Goal: Task Accomplishment & Management: Complete application form

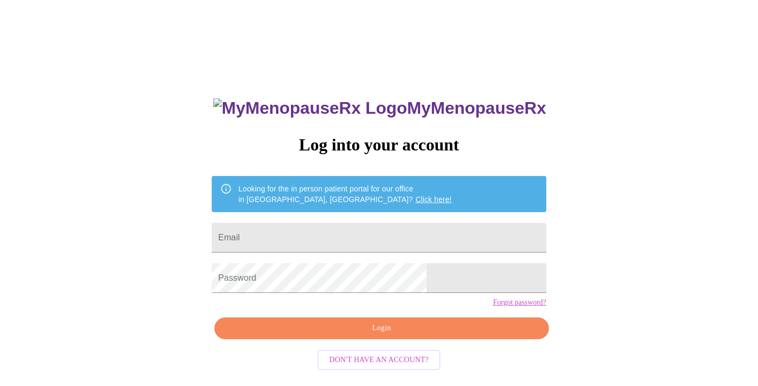
click at [392, 367] on span "Don't have an account?" at bounding box center [378, 360] width 99 height 13
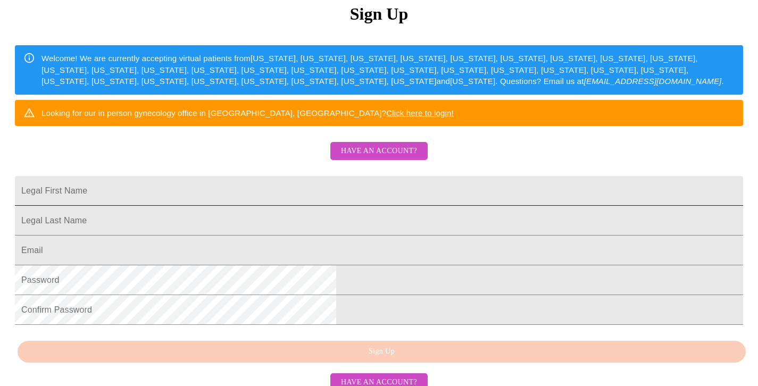
scroll to position [264, 0]
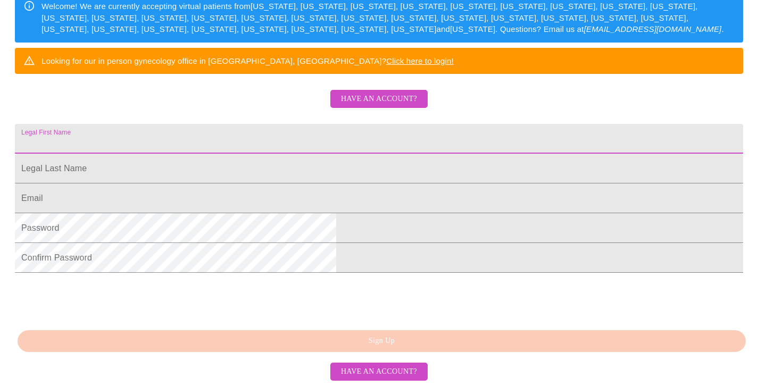
click at [306, 124] on input "Legal First Name" at bounding box center [379, 139] width 728 height 30
type input "Melanie"
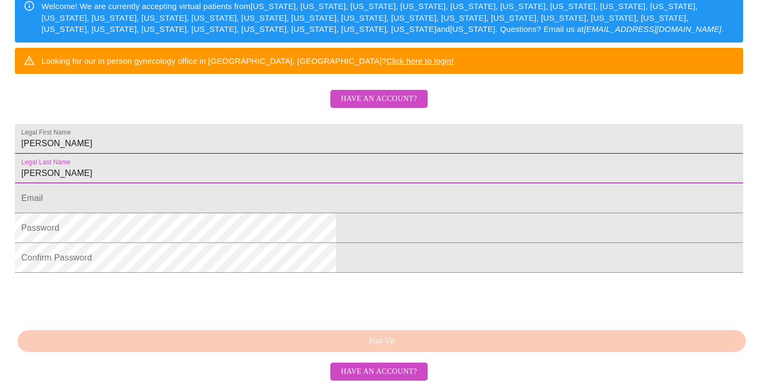
type input "Dixson"
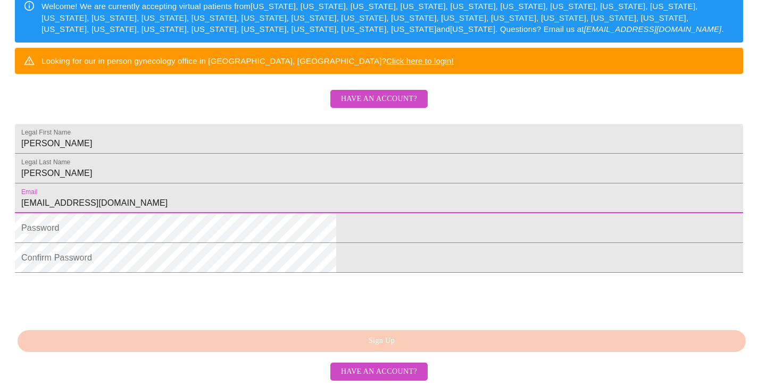
type input "meldixson1973@gmail.com"
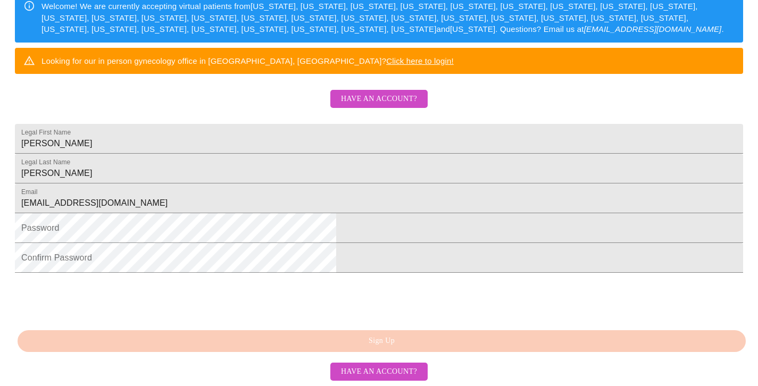
click at [241, 229] on html "MyMenopauseRx Sign Up Welcome! We are currently accepting virtual patients from…" at bounding box center [379, 53] width 758 height 472
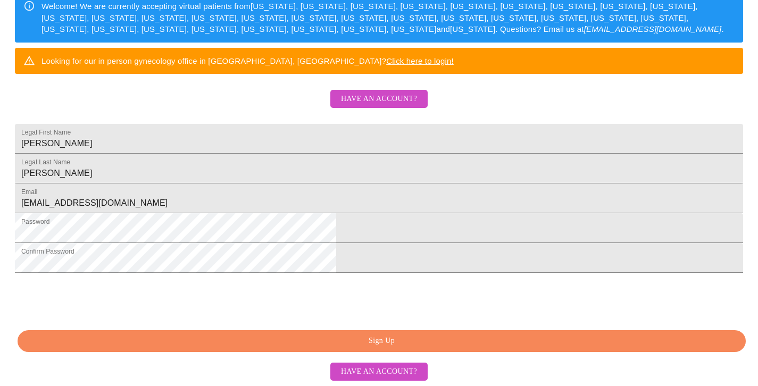
click at [309, 349] on button "Sign Up" at bounding box center [382, 341] width 728 height 22
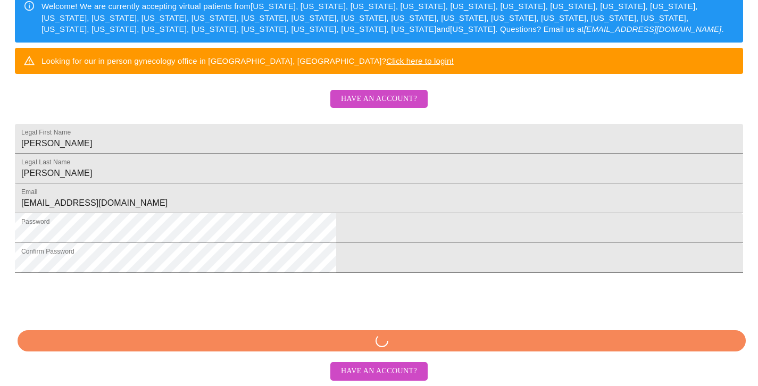
scroll to position [263, 0]
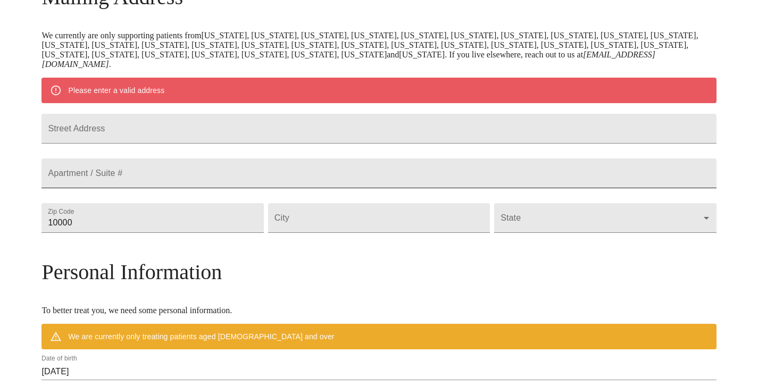
scroll to position [209, 0]
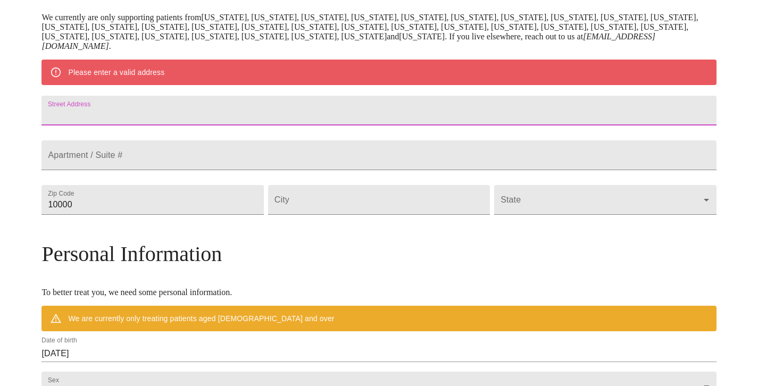
click at [234, 114] on input "Street Address" at bounding box center [379, 111] width 675 height 30
type input "5408 Calvert Lane"
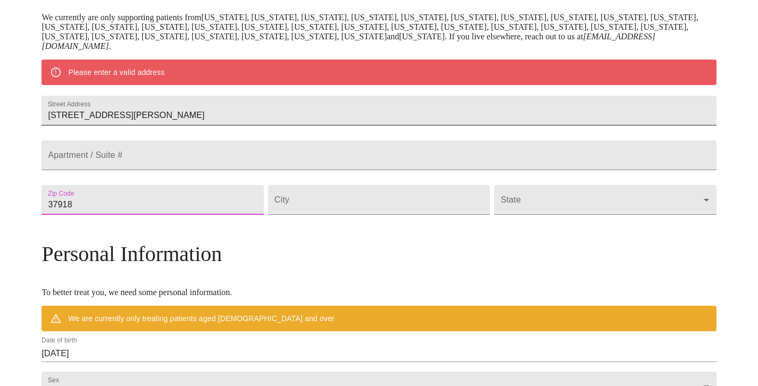
type input "37918"
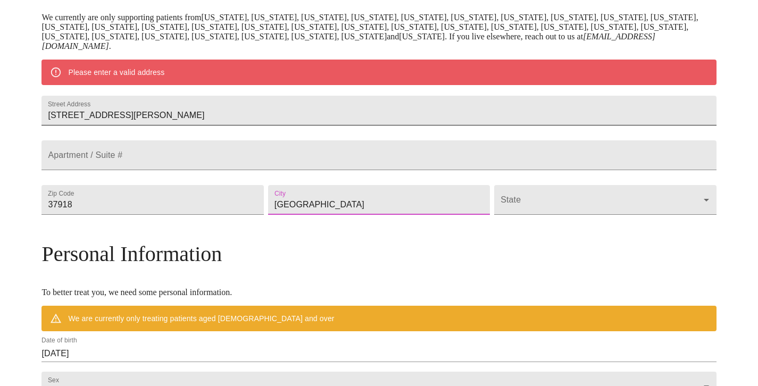
type input "Knoxville"
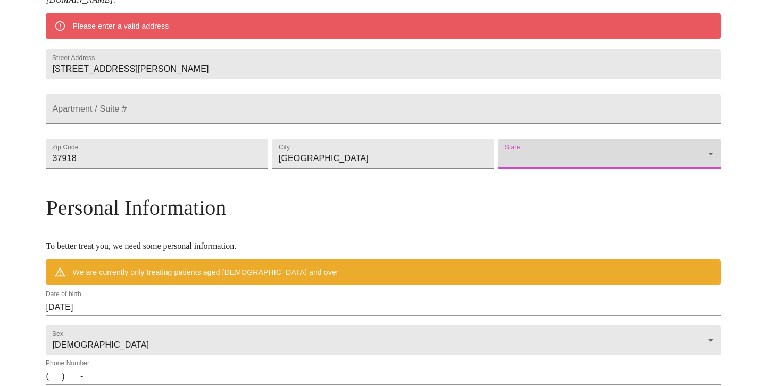
scroll to position [256, 0]
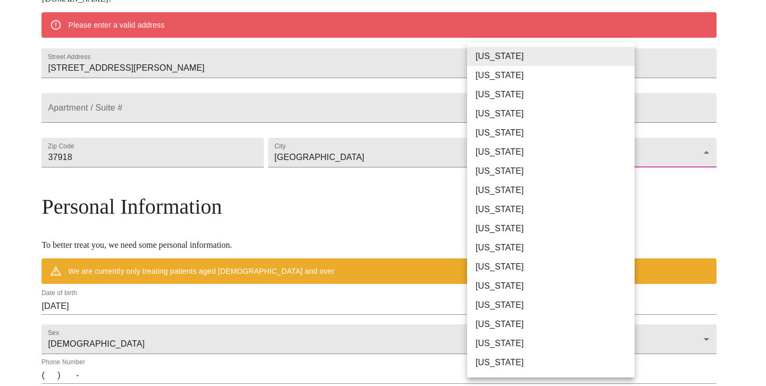
click at [533, 188] on body "MyMenopauseRx Welcome to MyMenopauseRx Since it's your first time here, you'll …" at bounding box center [383, 167] width 758 height 839
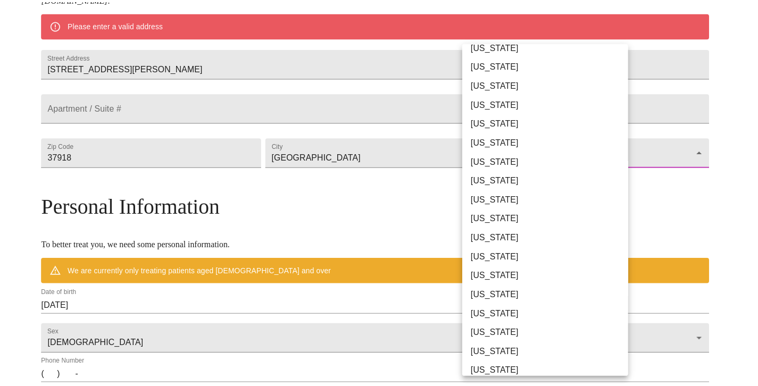
scroll to position [581, 0]
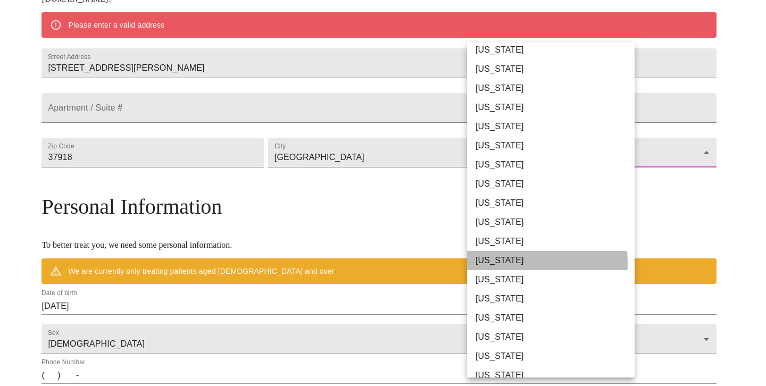
click at [507, 263] on li "Tennessee" at bounding box center [555, 260] width 176 height 19
type input "Tennessee"
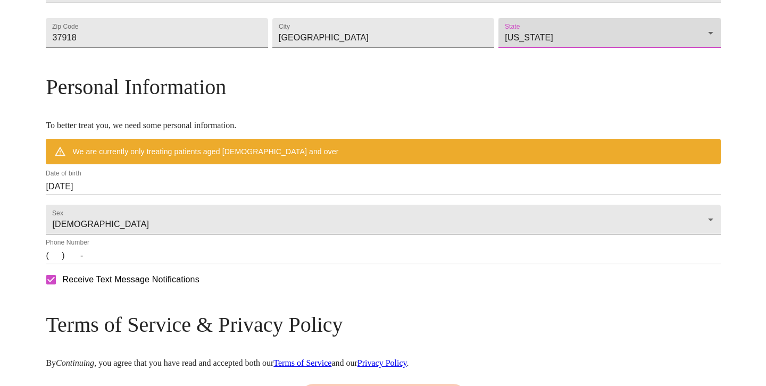
scroll to position [353, 0]
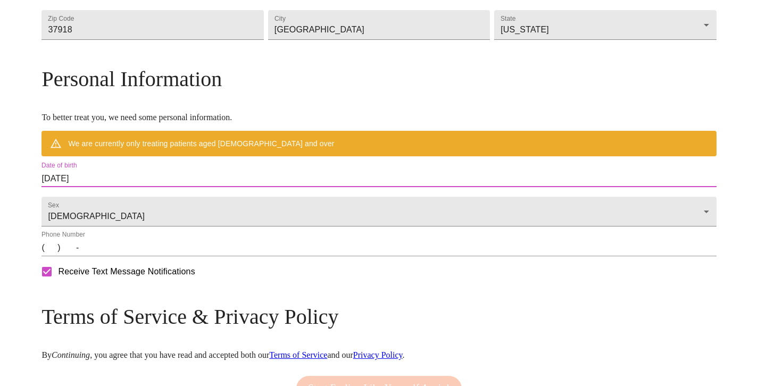
click at [142, 187] on input "08/19/2025" at bounding box center [379, 178] width 675 height 17
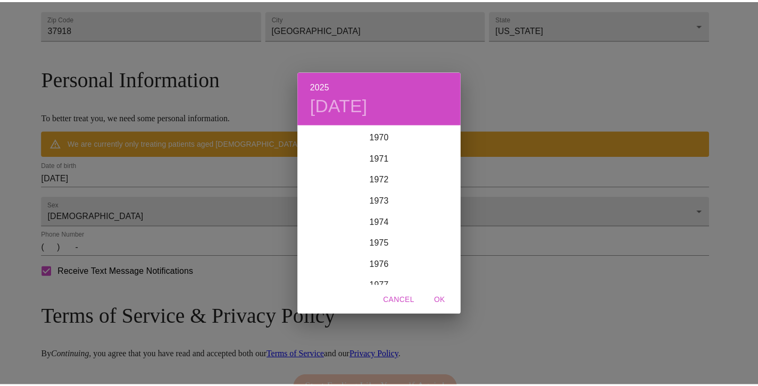
scroll to position [1500, 0]
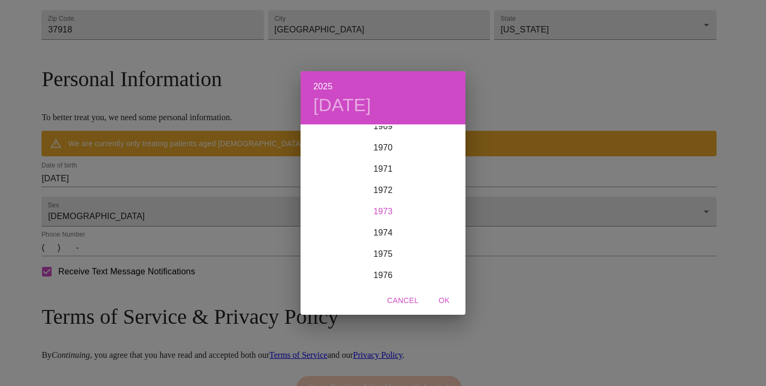
click at [382, 208] on div "1973" at bounding box center [383, 211] width 165 height 21
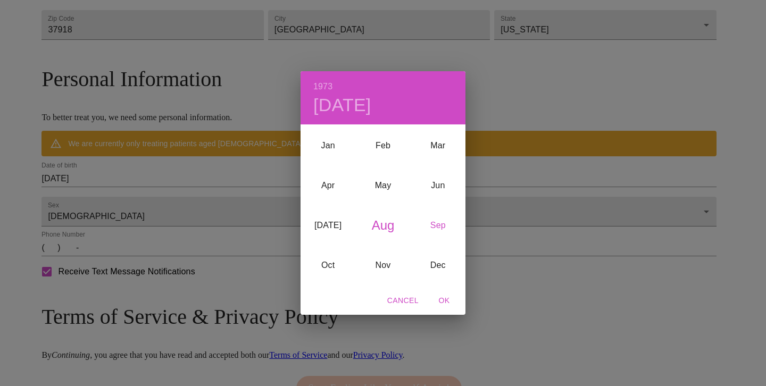
click at [444, 226] on div "Sep" at bounding box center [438, 226] width 55 height 40
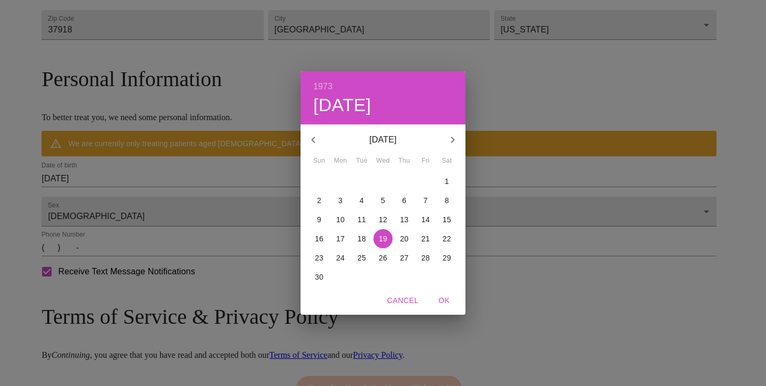
click at [424, 258] on p "28" at bounding box center [425, 258] width 9 height 11
click at [451, 304] on span "OK" at bounding box center [445, 300] width 26 height 13
type input "[DATE]"
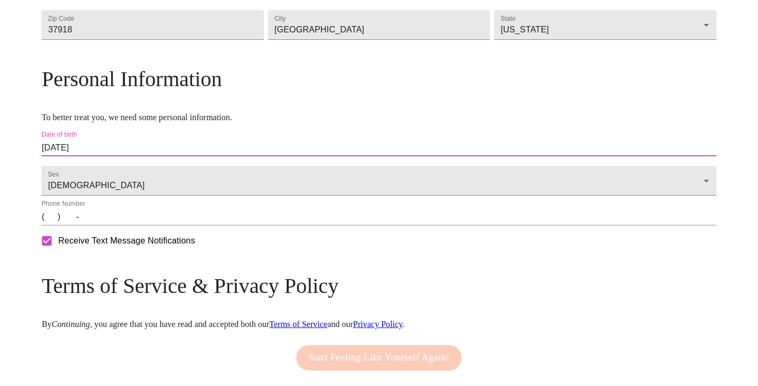
click at [136, 226] on input "(   )    -" at bounding box center [379, 217] width 675 height 17
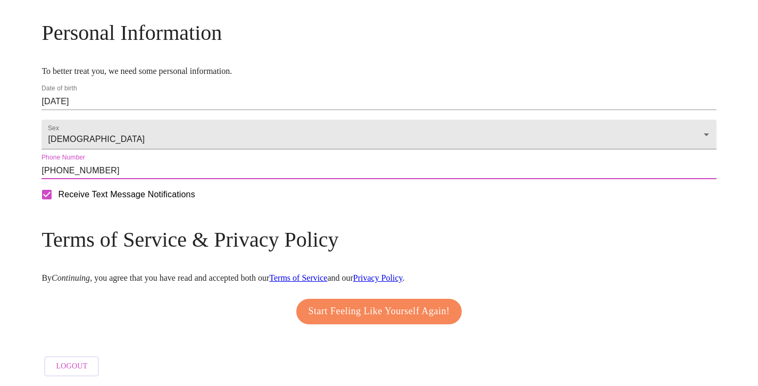
scroll to position [432, 0]
type input "[PHONE_NUMBER]"
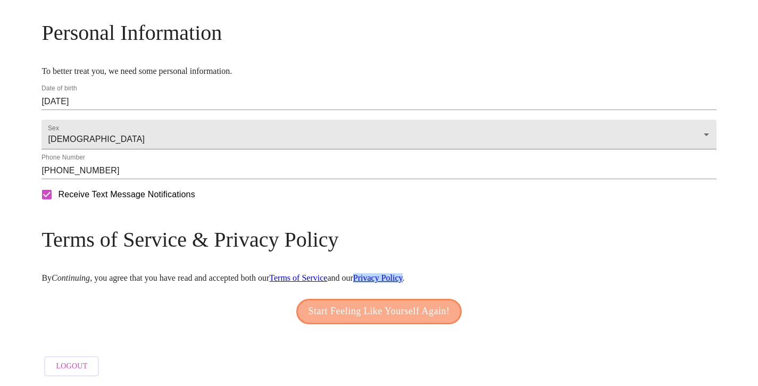
click at [364, 304] on span "Start Feeling Like Yourself Again!" at bounding box center [380, 311] width 142 height 17
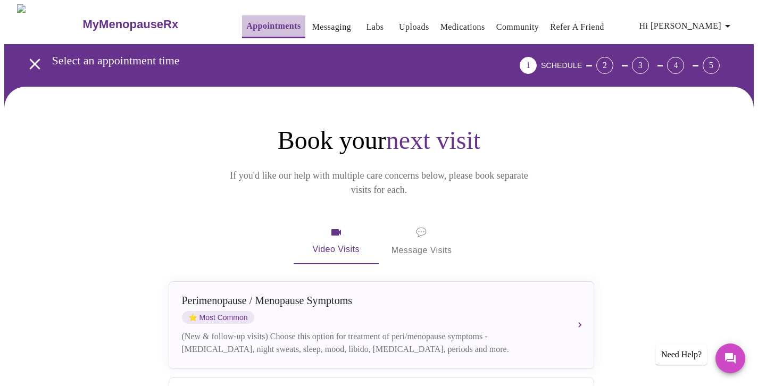
click at [255, 24] on link "Appointments" at bounding box center [273, 26] width 54 height 15
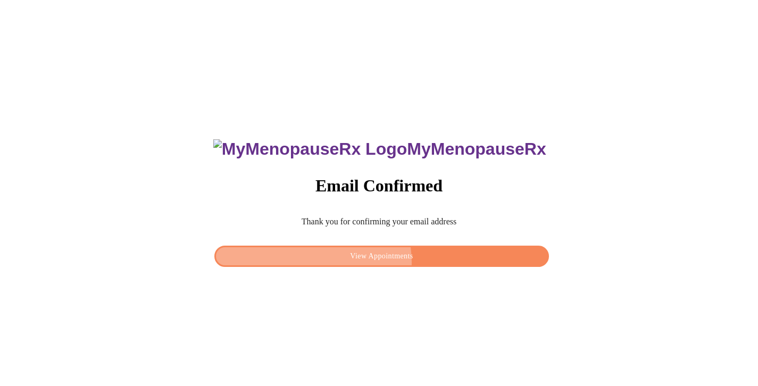
click at [374, 259] on span "View Appointments" at bounding box center [382, 256] width 310 height 13
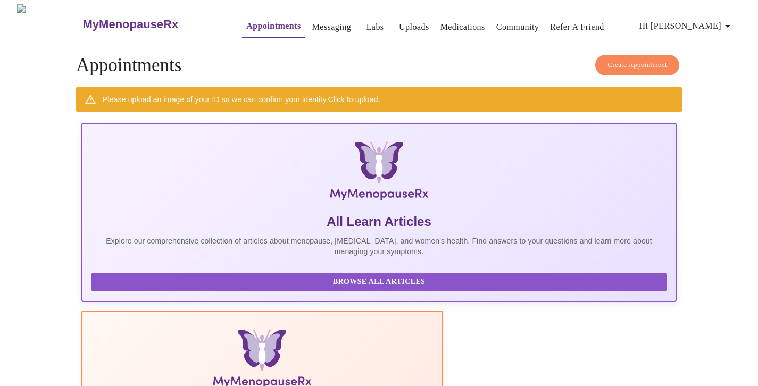
click at [358, 98] on link "Click to upload." at bounding box center [354, 99] width 52 height 9
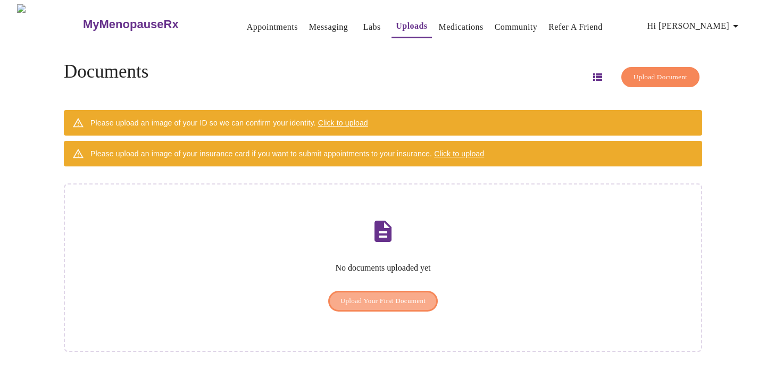
click at [343, 295] on span "Upload Your First Document" at bounding box center [384, 301] width 86 height 12
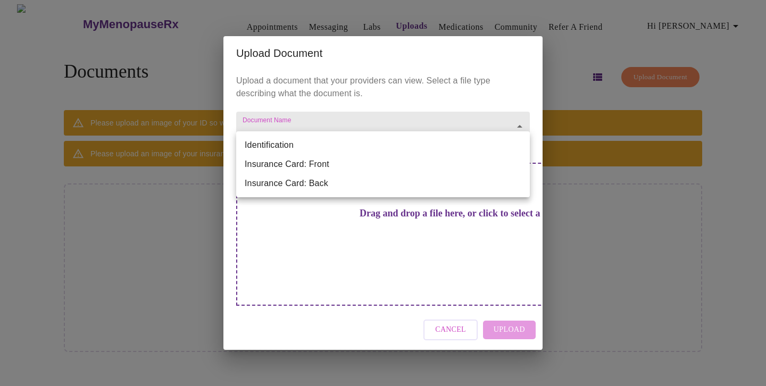
click at [521, 145] on body "MyMenopauseRx Appointments Messaging Labs Uploads Medications Community Refer a…" at bounding box center [383, 197] width 758 height 386
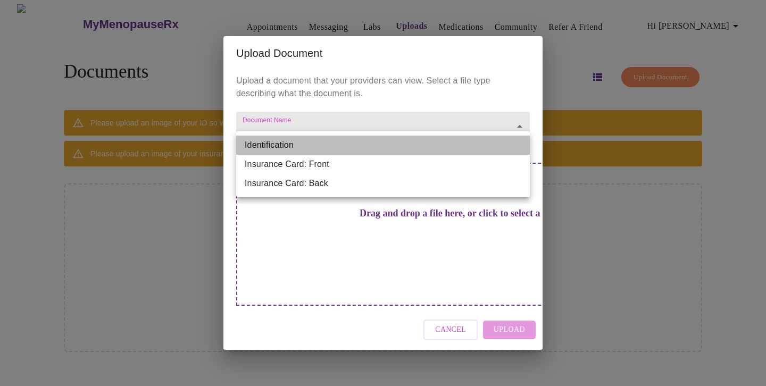
click at [495, 147] on li "Identification" at bounding box center [383, 145] width 294 height 19
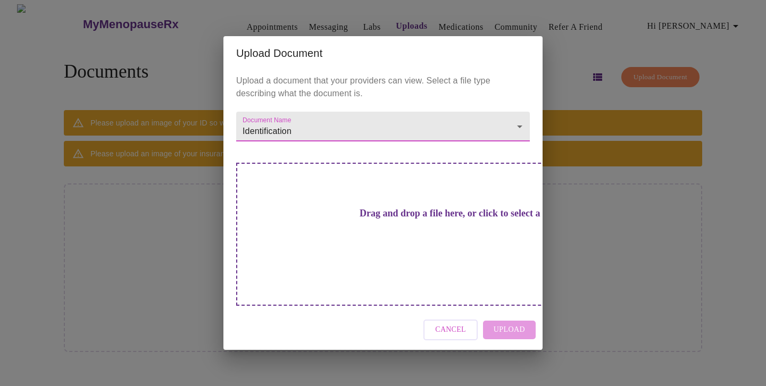
click at [426, 219] on h3 "Drag and drop a file here, or click to select a file" at bounding box center [458, 213] width 294 height 11
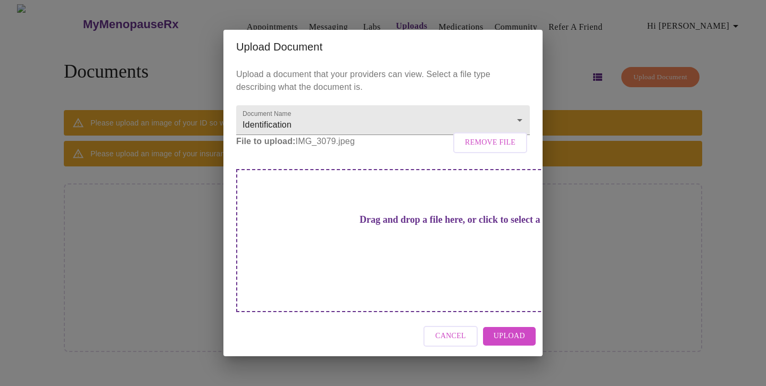
click at [525, 327] on button "Upload" at bounding box center [509, 336] width 53 height 19
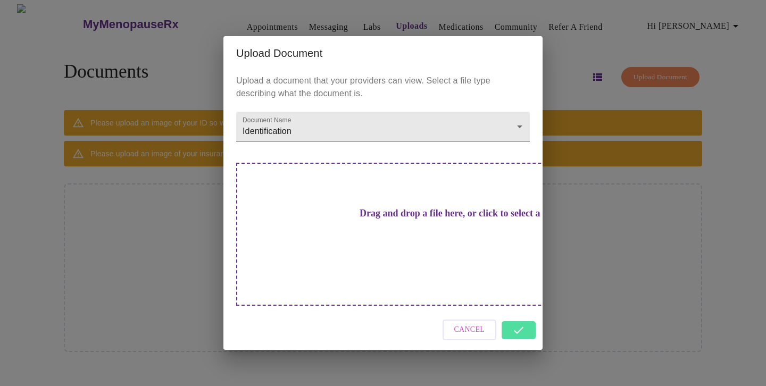
click at [512, 148] on body "MyMenopauseRx Appointments Messaging Labs Uploads Medications Community Refer a…" at bounding box center [383, 197] width 758 height 386
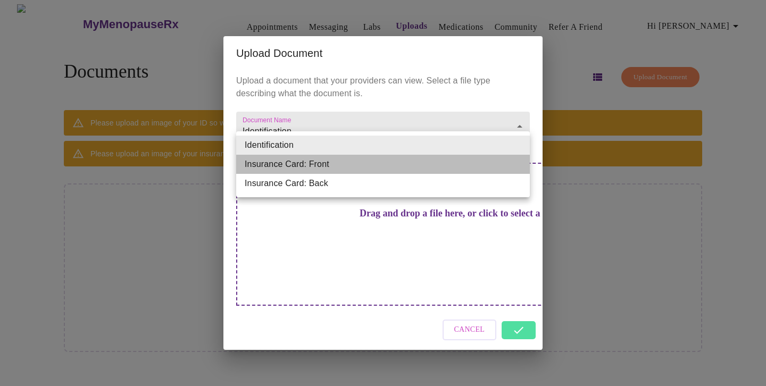
click at [497, 164] on li "Insurance Card: Front" at bounding box center [383, 164] width 294 height 19
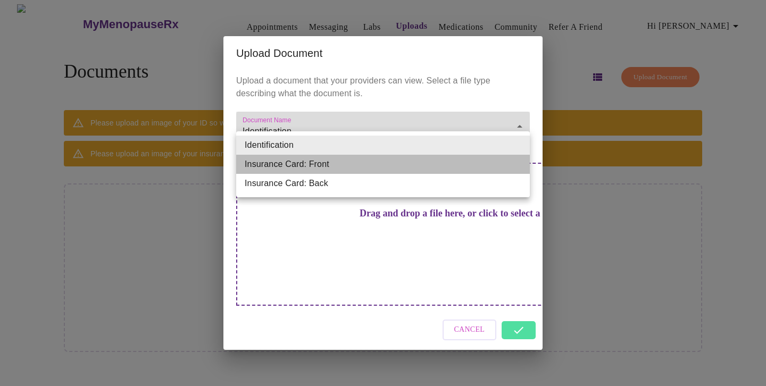
type input "Insurance Card: Front"
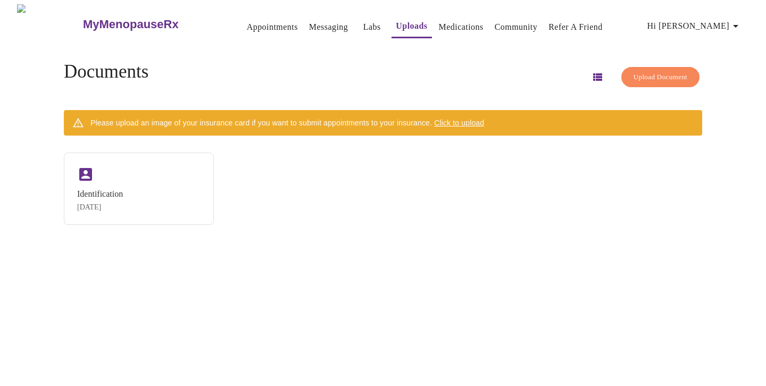
click at [484, 119] on span "Click to upload" at bounding box center [459, 123] width 50 height 9
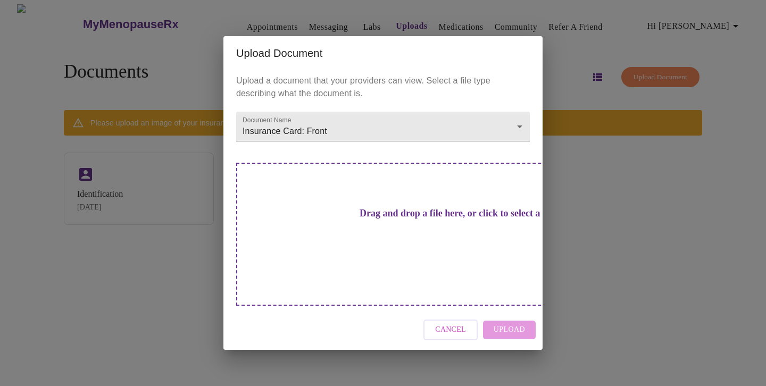
click at [445, 240] on div "Drag and drop a file here, or click to select a file" at bounding box center [457, 234] width 443 height 143
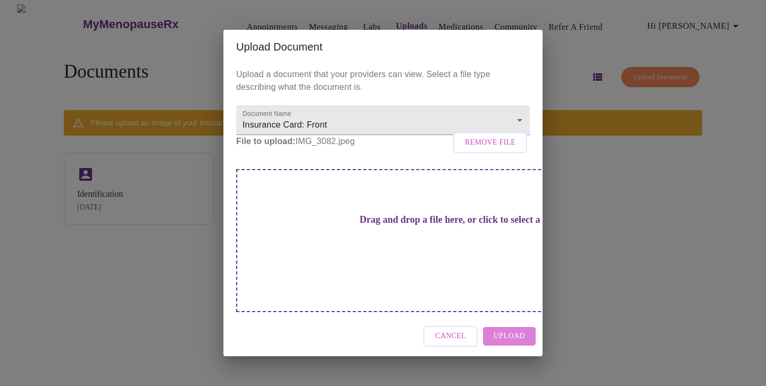
click at [522, 330] on span "Upload" at bounding box center [509, 336] width 31 height 13
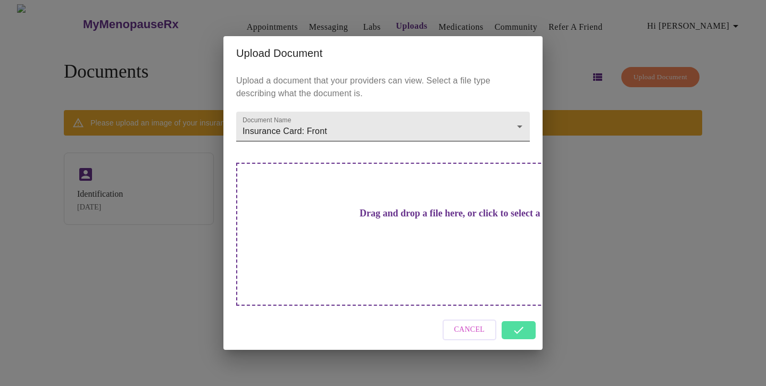
click at [517, 144] on body "MyMenopauseRx Appointments Messaging Labs Uploads Medications Community Refer a…" at bounding box center [383, 197] width 758 height 386
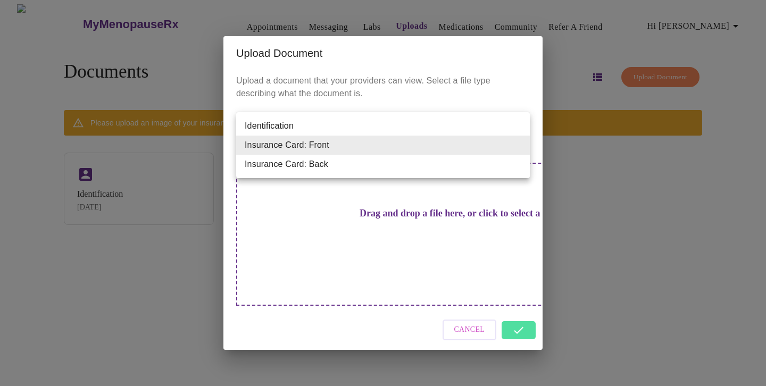
click at [500, 169] on li "Insurance Card: Back" at bounding box center [383, 164] width 294 height 19
type input "Insurance Card: Back"
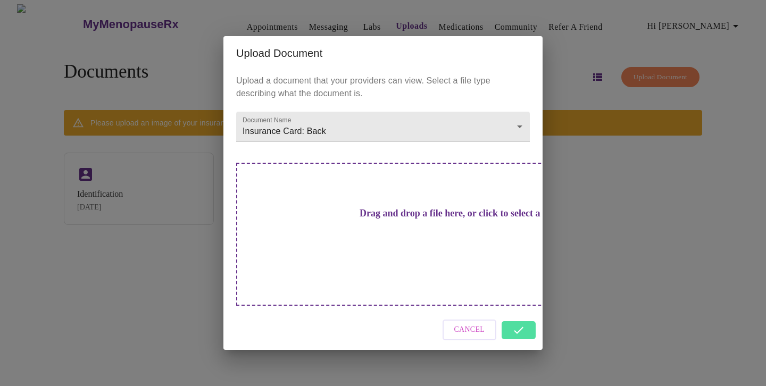
click at [451, 242] on div "Drag and drop a file here, or click to select a file" at bounding box center [457, 234] width 443 height 143
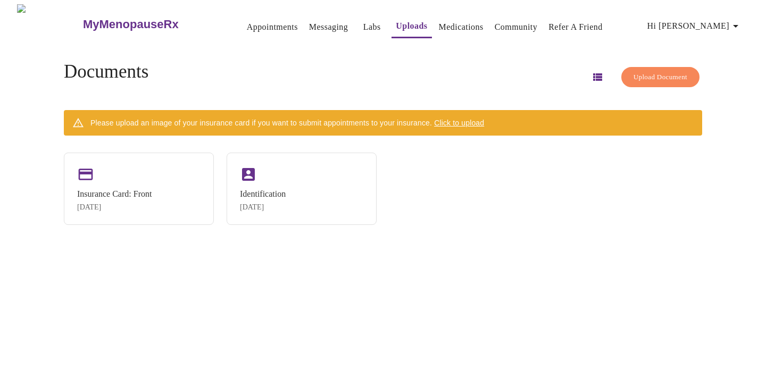
click at [479, 121] on span "Click to upload" at bounding box center [459, 123] width 50 height 9
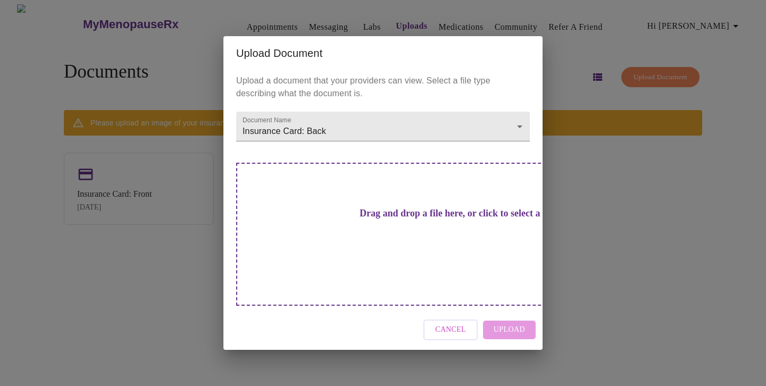
click at [412, 219] on h3 "Drag and drop a file here, or click to select a file" at bounding box center [458, 213] width 294 height 11
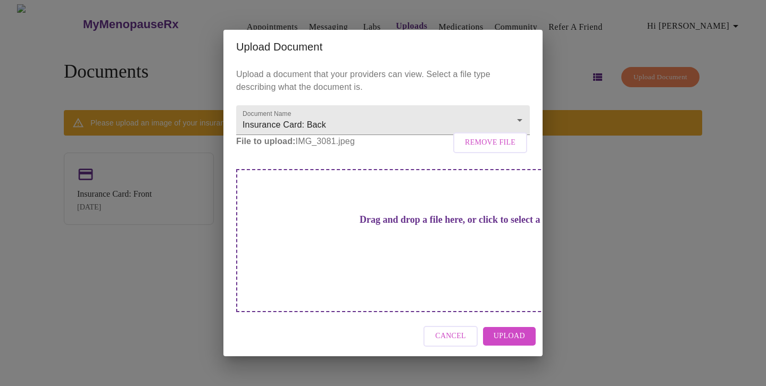
click at [519, 330] on span "Upload" at bounding box center [509, 336] width 31 height 13
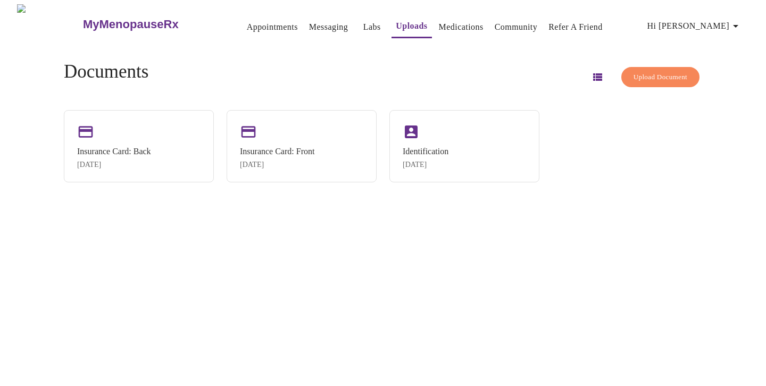
click at [657, 72] on span "Upload Document" at bounding box center [661, 77] width 54 height 12
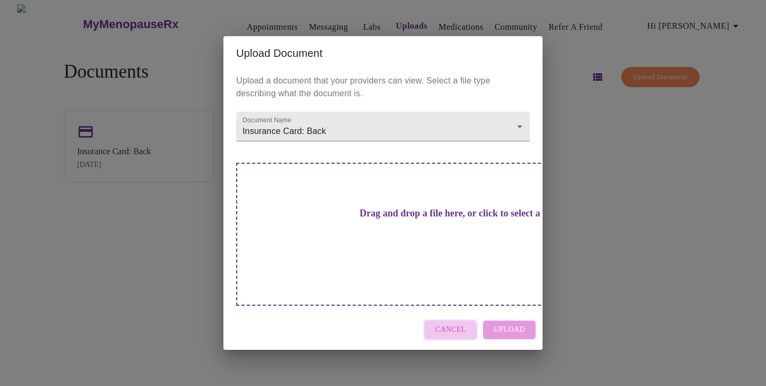
click at [452, 323] on span "Cancel" at bounding box center [450, 329] width 31 height 13
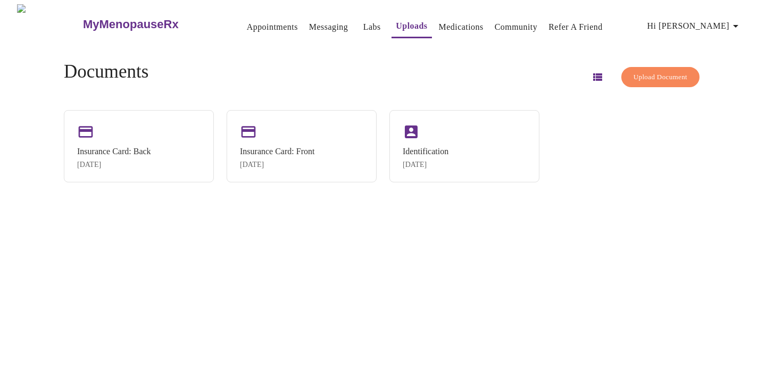
click at [591, 74] on icon "button" at bounding box center [597, 77] width 13 height 13
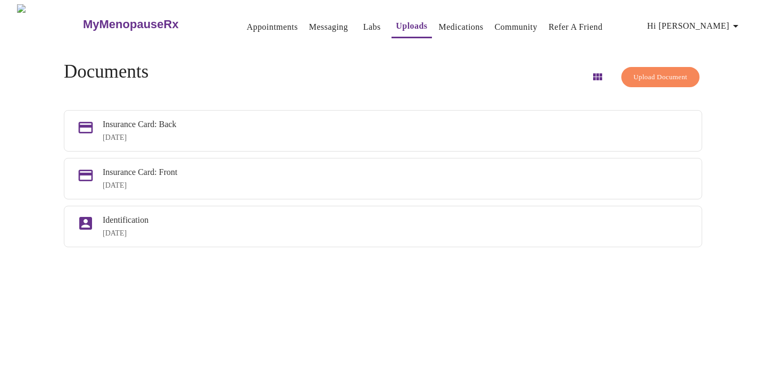
click at [720, 23] on span "Hi [PERSON_NAME]" at bounding box center [695, 26] width 95 height 15
click at [640, 16] on div at bounding box center [383, 193] width 766 height 386
click at [593, 74] on icon "button" at bounding box center [597, 76] width 9 height 7
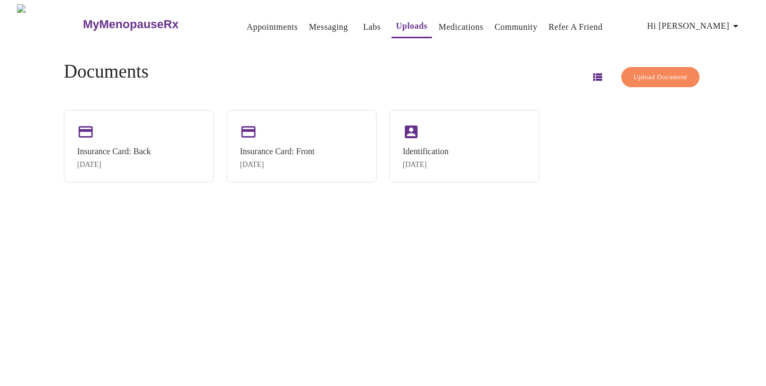
click at [593, 74] on icon "button" at bounding box center [597, 76] width 9 height 7
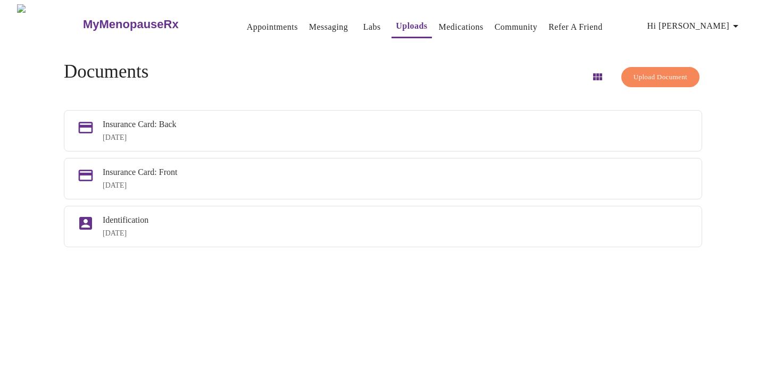
click at [113, 20] on h3 "MyMenopauseRx" at bounding box center [131, 25] width 96 height 14
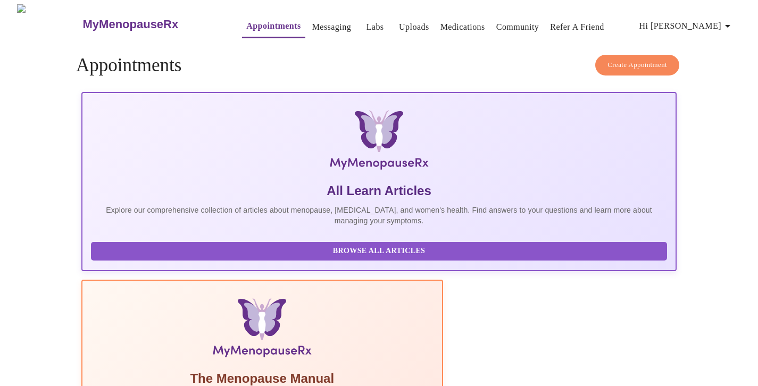
click at [399, 23] on link "Uploads" at bounding box center [414, 27] width 30 height 15
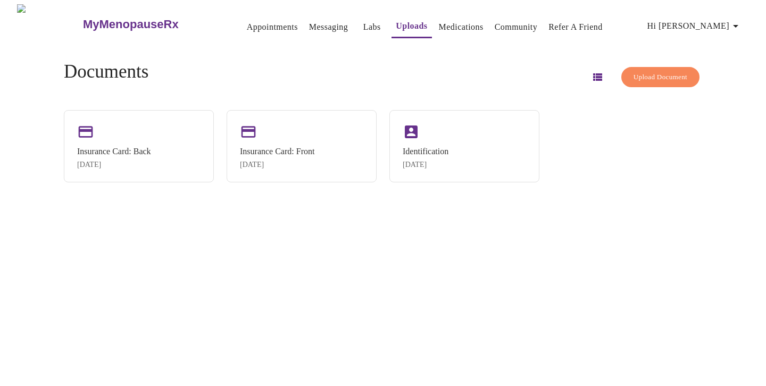
click at [267, 21] on link "Appointments" at bounding box center [272, 27] width 51 height 15
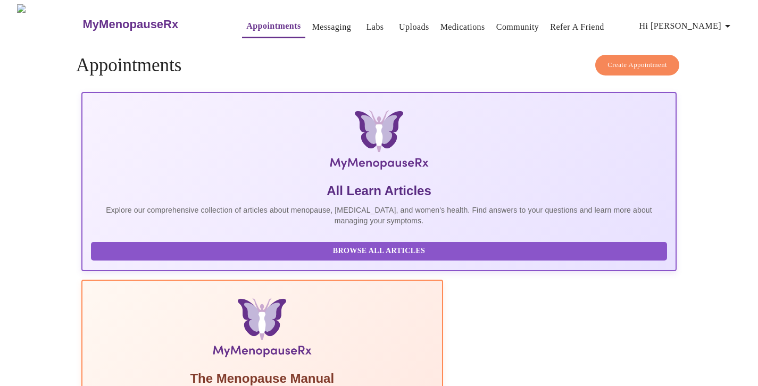
scroll to position [13, 0]
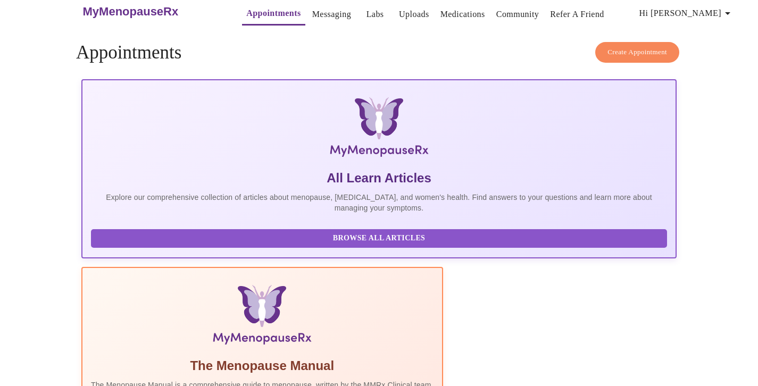
click at [316, 10] on link "Messaging" at bounding box center [331, 14] width 39 height 15
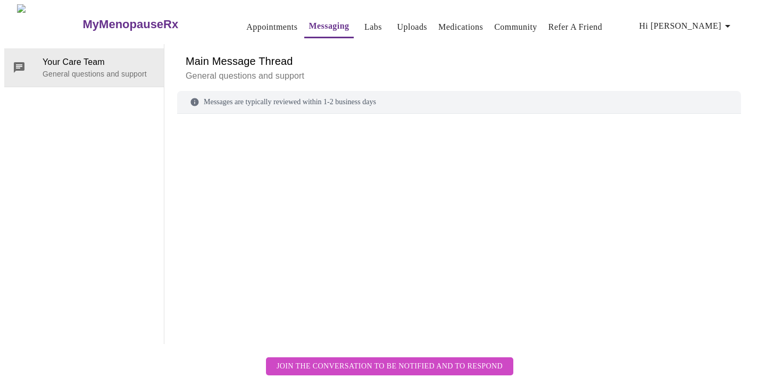
scroll to position [40, 0]
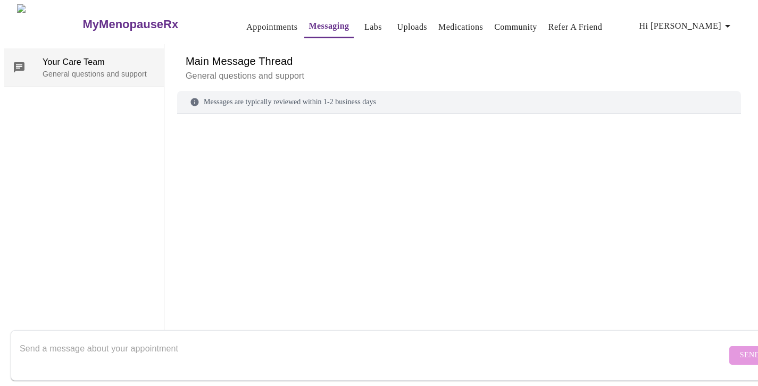
click at [96, 56] on span "Your Care Team" at bounding box center [99, 62] width 113 height 13
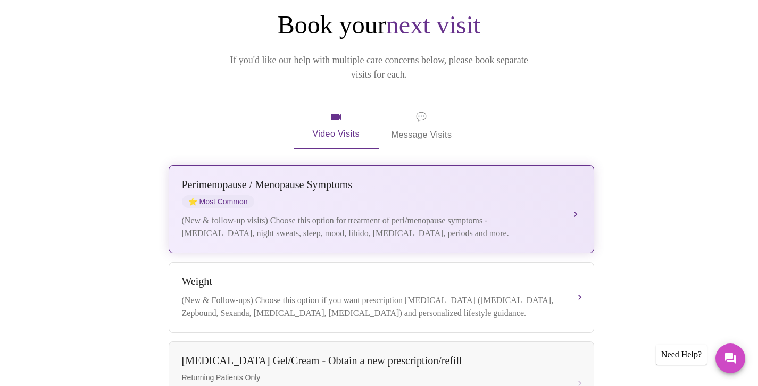
scroll to position [195, 0]
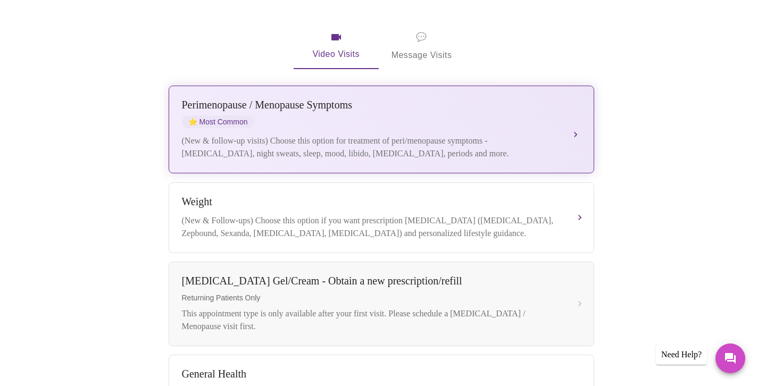
click at [527, 135] on div "(New & follow-up visits) Choose this option for treatment of peri/menopause sym…" at bounding box center [371, 148] width 378 height 26
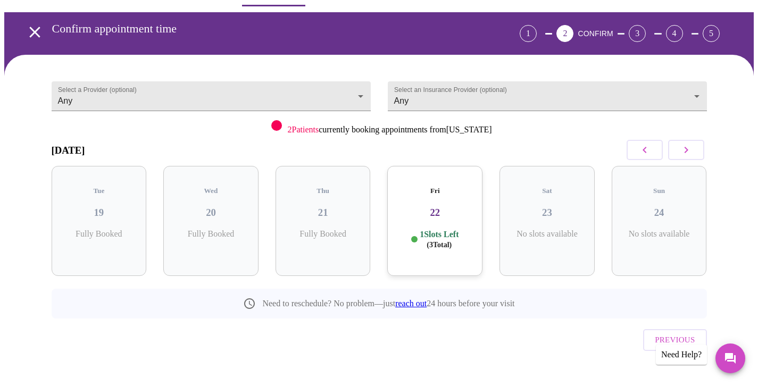
click at [426, 215] on div "Fri 22 1 Slots Left ( 3 Total)" at bounding box center [434, 221] width 95 height 110
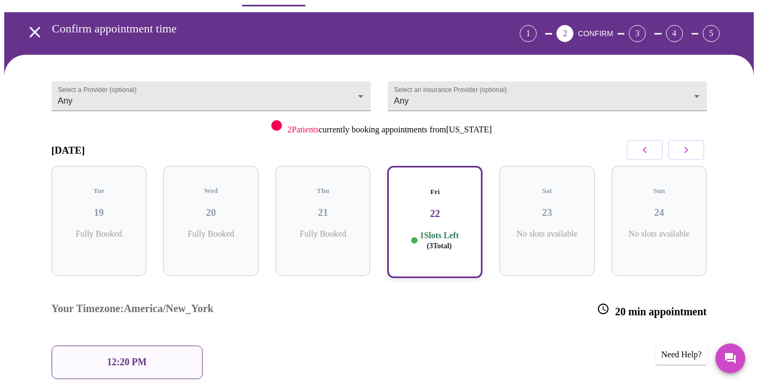
click at [356, 284] on div "Your Timezone: [GEOGRAPHIC_DATA]/New_York 20 min appointment" at bounding box center [379, 311] width 673 height 54
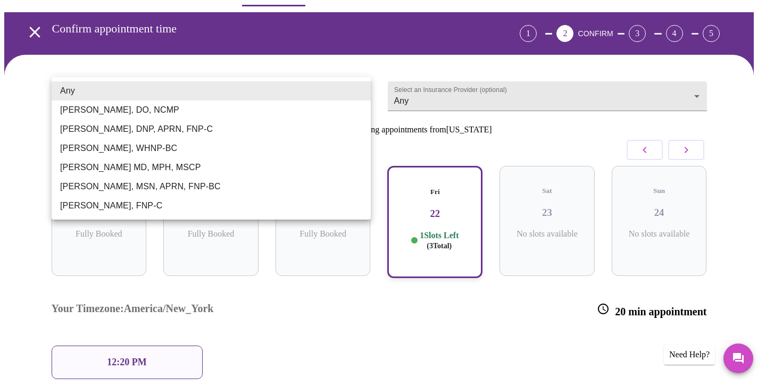
click at [361, 98] on body "MyMenopauseRx Appointments Messaging Labs Uploads Medications Community Refer a…" at bounding box center [383, 239] width 758 height 535
click at [361, 98] on li "Any" at bounding box center [211, 90] width 319 height 19
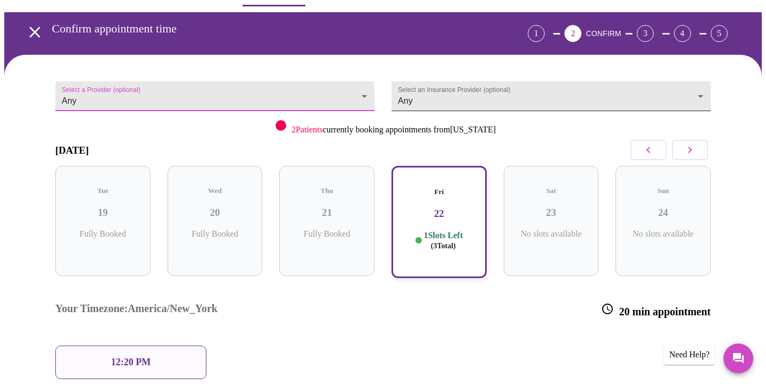
click at [418, 105] on body "MyMenopauseRx Appointments Messaging Labs Uploads Medications Community Refer a…" at bounding box center [383, 239] width 758 height 535
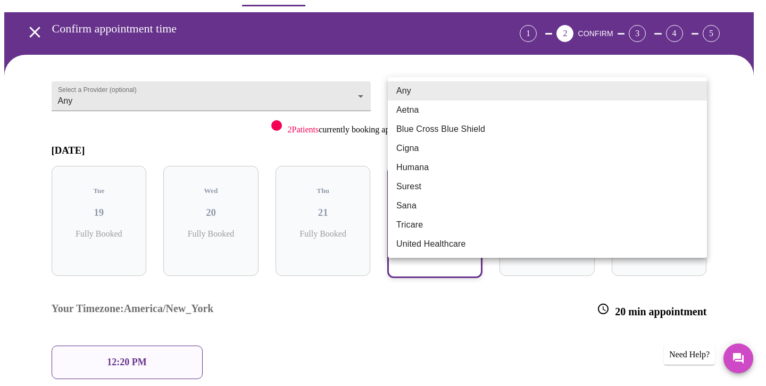
click at [413, 133] on li "Blue Cross Blue Shield" at bounding box center [547, 129] width 319 height 19
type input "Blue Cross Blue Shield"
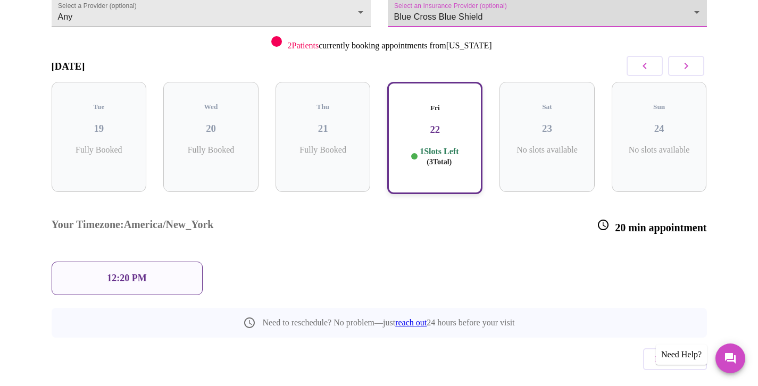
scroll to position [118, 0]
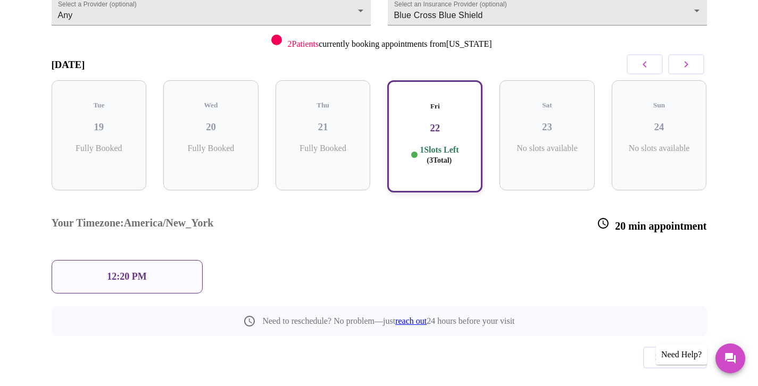
click at [159, 260] on div "12:20 PM" at bounding box center [127, 277] width 151 height 34
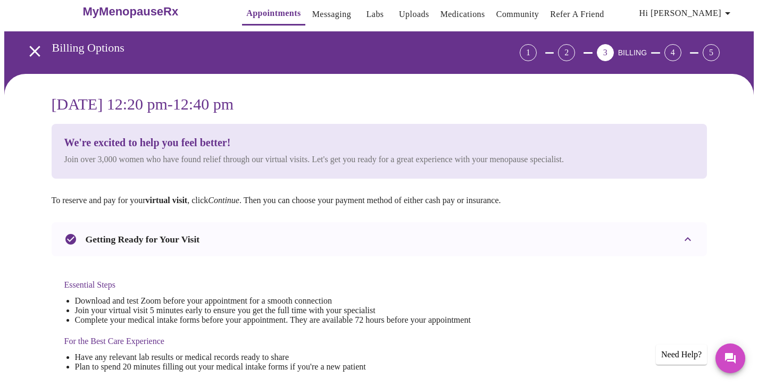
scroll to position [0, 0]
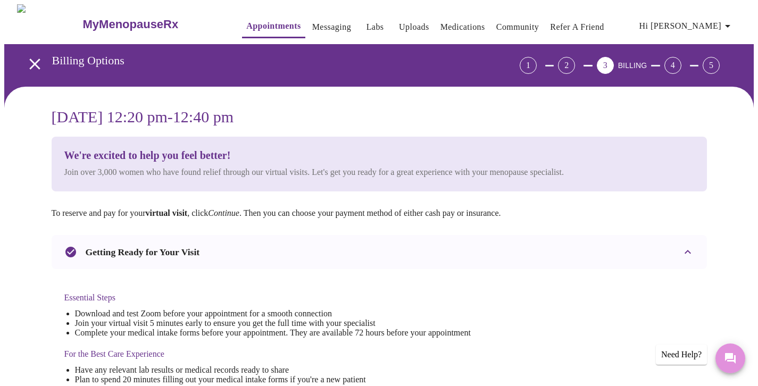
click at [726, 358] on icon "Messages" at bounding box center [730, 358] width 11 height 11
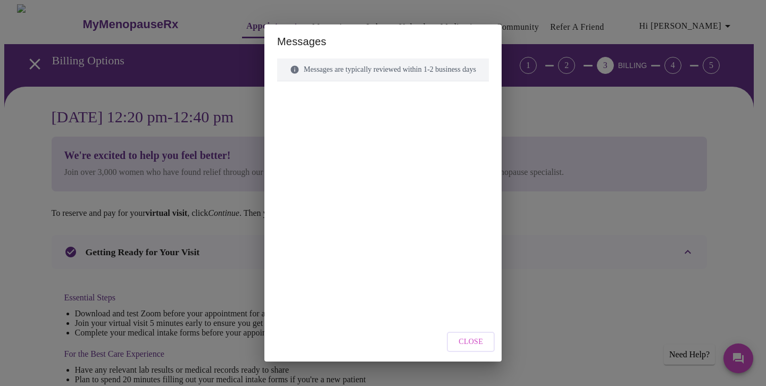
click at [481, 338] on span "Close" at bounding box center [471, 342] width 24 height 13
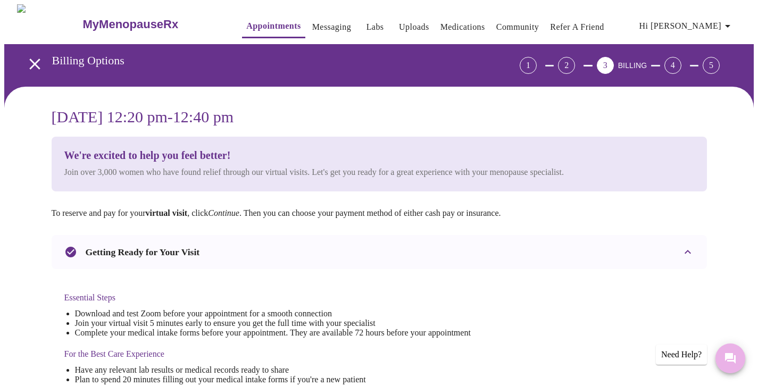
click at [731, 351] on button "Messages" at bounding box center [731, 359] width 30 height 30
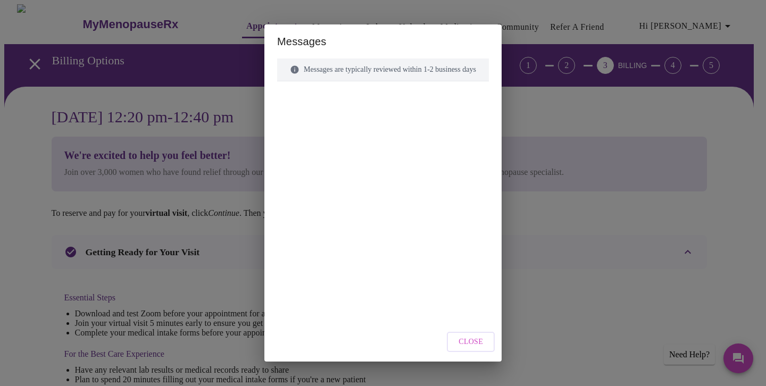
click at [370, 69] on div "Messages are typically reviewed within 1-2 business days" at bounding box center [383, 70] width 212 height 23
click at [369, 179] on div at bounding box center [383, 181] width 212 height 175
click at [479, 342] on span "Close" at bounding box center [471, 342] width 24 height 13
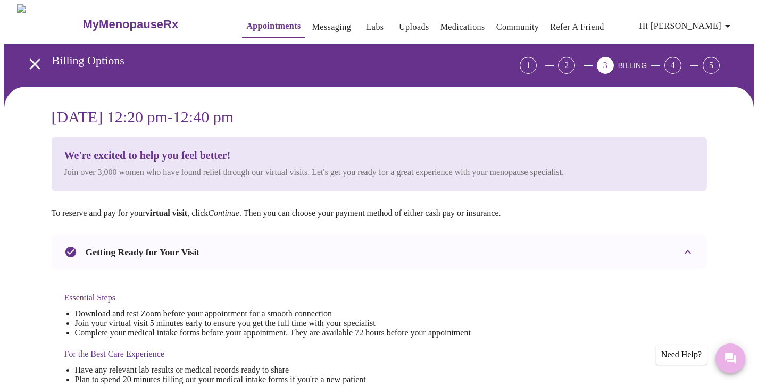
click at [726, 352] on icon "Messages" at bounding box center [730, 358] width 13 height 13
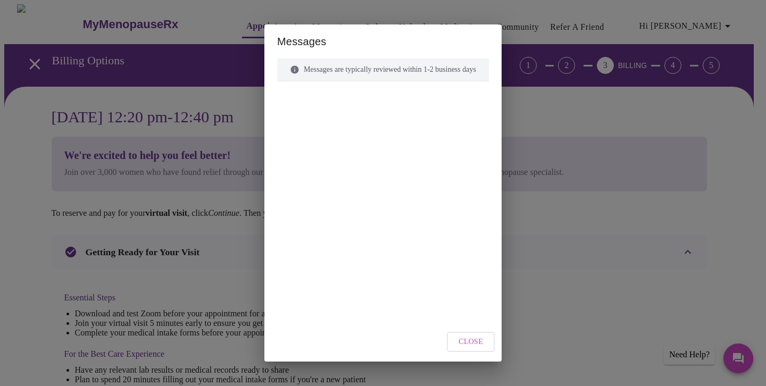
click at [419, 77] on div "Messages are typically reviewed within 1-2 business days" at bounding box center [383, 70] width 212 height 23
click at [338, 113] on div at bounding box center [383, 181] width 212 height 175
click at [378, 62] on div "Messages are typically reviewed within 1-2 business days" at bounding box center [383, 70] width 212 height 23
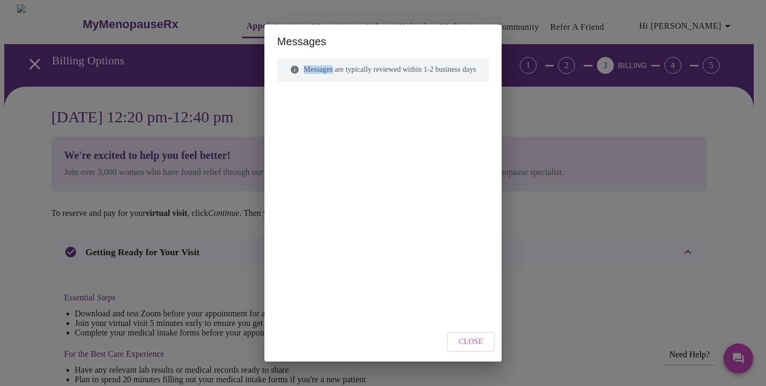
click at [378, 62] on div "Messages are typically reviewed within 1-2 business days" at bounding box center [383, 70] width 212 height 23
click at [330, 74] on div "Messages are typically reviewed within 1-2 business days" at bounding box center [383, 70] width 212 height 23
click at [292, 69] on div "Messages are typically reviewed within 1-2 business days" at bounding box center [383, 70] width 212 height 23
click at [378, 90] on div "Messages are typically reviewed within 1-2 business days" at bounding box center [383, 164] width 212 height 211
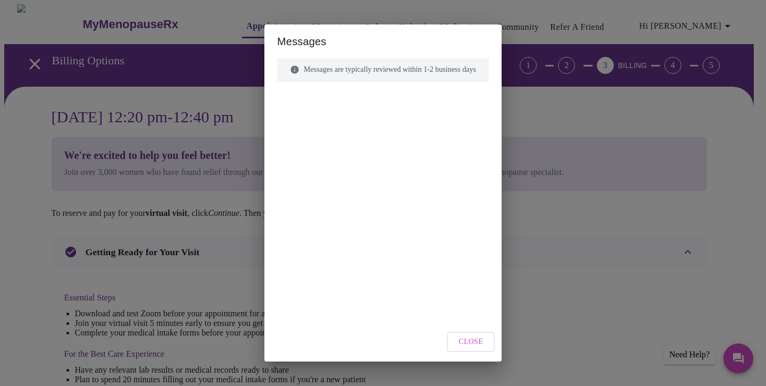
click at [381, 73] on div "Messages are typically reviewed within 1-2 business days" at bounding box center [383, 70] width 212 height 23
click at [479, 337] on span "Close" at bounding box center [471, 342] width 24 height 13
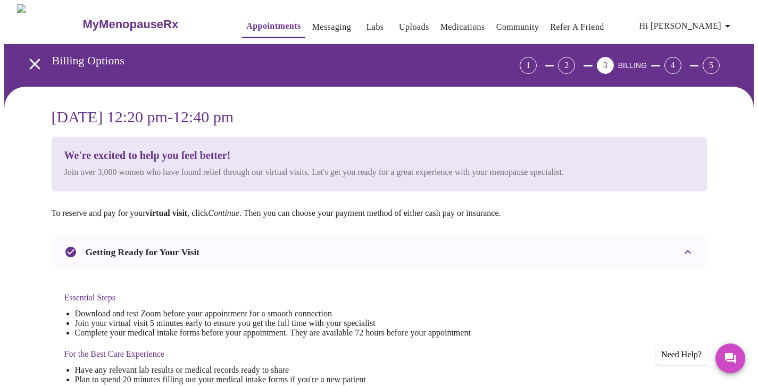
click at [688, 354] on div "Need Help?" at bounding box center [681, 355] width 51 height 20
click at [717, 31] on button "Hi [PERSON_NAME]" at bounding box center [686, 25] width 103 height 21
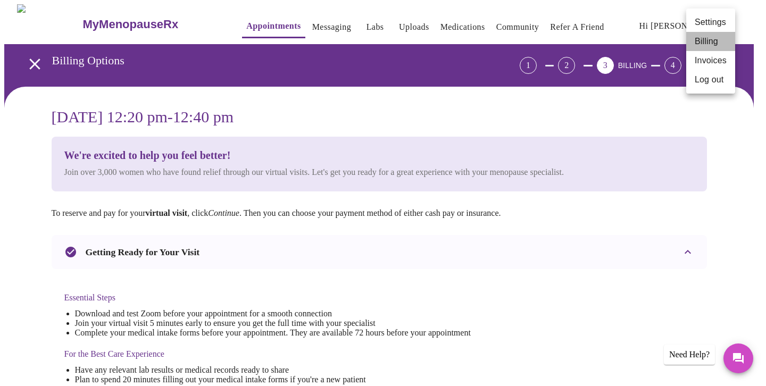
click at [717, 32] on li "Billing" at bounding box center [710, 41] width 49 height 19
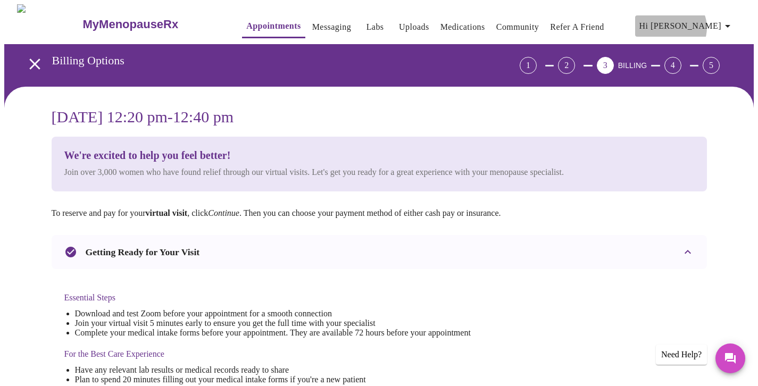
click at [713, 23] on span "Hi [PERSON_NAME]" at bounding box center [687, 26] width 95 height 15
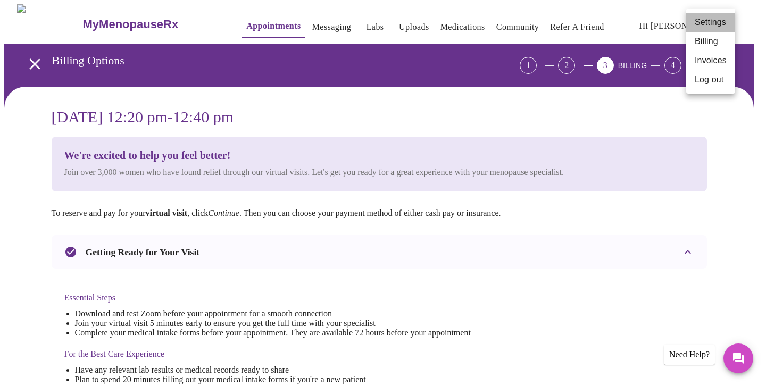
click at [713, 26] on li "Settings" at bounding box center [710, 22] width 49 height 19
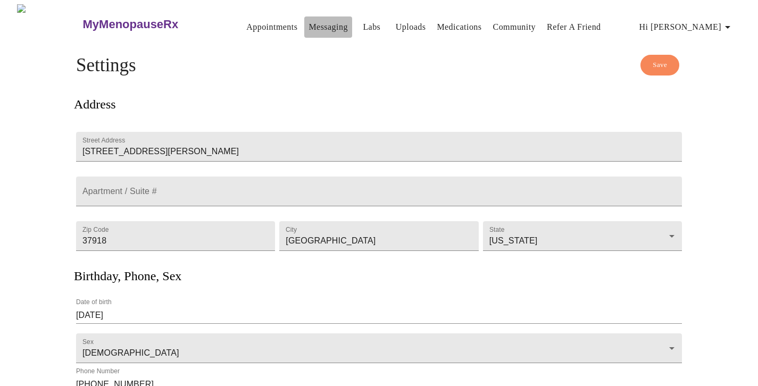
click at [309, 26] on link "Messaging" at bounding box center [328, 27] width 39 height 15
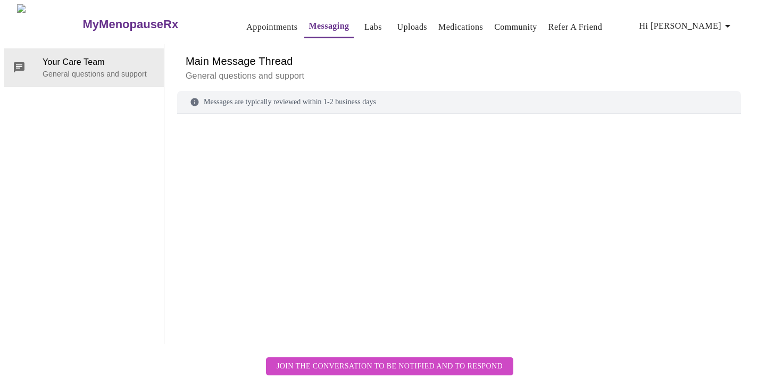
scroll to position [40, 0]
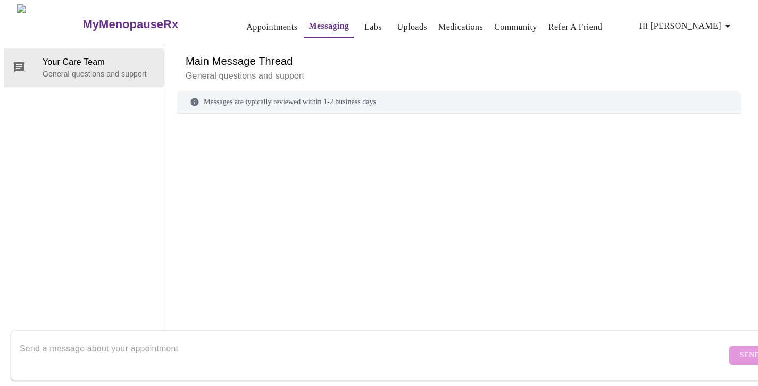
click at [309, 338] on textarea "Send a message about your appointment" at bounding box center [373, 355] width 707 height 34
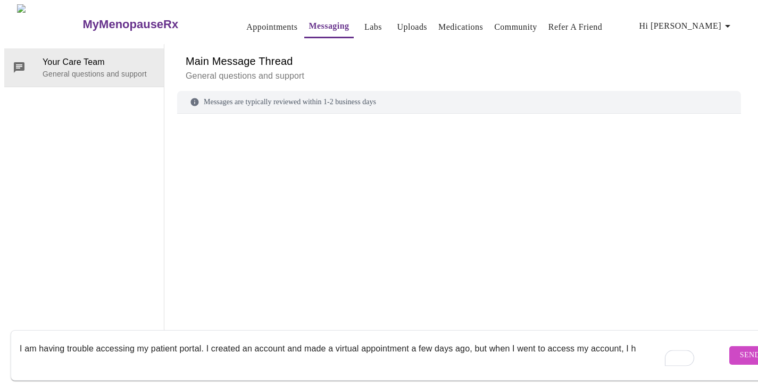
click at [306, 338] on textarea "I am having trouble accessing my patient portal. I created an account and made …" at bounding box center [373, 355] width 707 height 34
click at [638, 341] on textarea "I am having trouble accessing my patient portal. I created an account and made …" at bounding box center [373, 355] width 707 height 34
drag, startPoint x: 471, startPoint y: 338, endPoint x: 411, endPoint y: 337, distance: 60.7
click at [411, 338] on textarea "I am having trouble accessing my patient portal. I created an account and made …" at bounding box center [373, 355] width 707 height 34
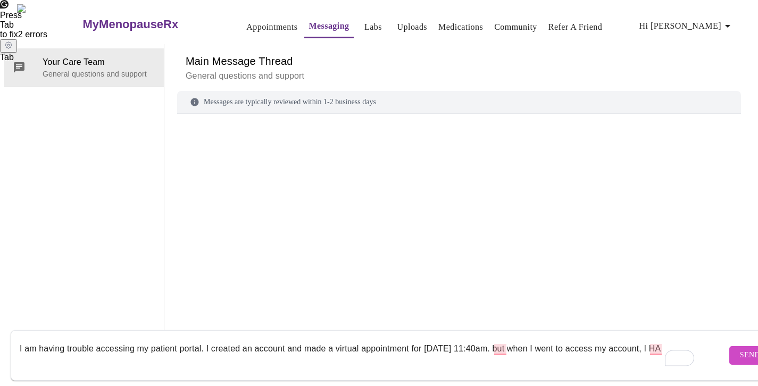
click at [491, 338] on textarea "I am having trouble accessing my patient portal. I created an account and made …" at bounding box center [373, 355] width 707 height 34
click at [496, 339] on textarea "I am having trouble accessing my patient portal. I created an account and made …" at bounding box center [373, 355] width 707 height 34
drag, startPoint x: 494, startPoint y: 337, endPoint x: 529, endPoint y: 335, distance: 35.7
click at [529, 338] on textarea "I am having trouble accessing my patient portal. I created an account and made …" at bounding box center [373, 355] width 707 height 34
click at [628, 339] on textarea "I am having trouble accessing my patient portal. I created an account and made …" at bounding box center [373, 355] width 707 height 34
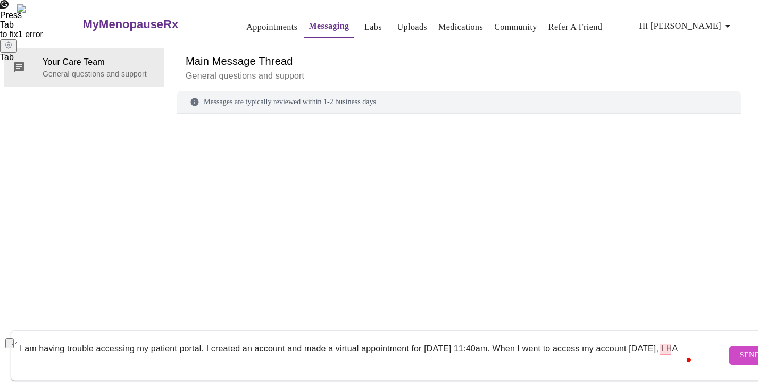
drag, startPoint x: 675, startPoint y: 338, endPoint x: 654, endPoint y: 342, distance: 21.5
click at [654, 342] on textarea "I am having trouble accessing my patient portal. I created an account and made …" at bounding box center [373, 355] width 707 height 34
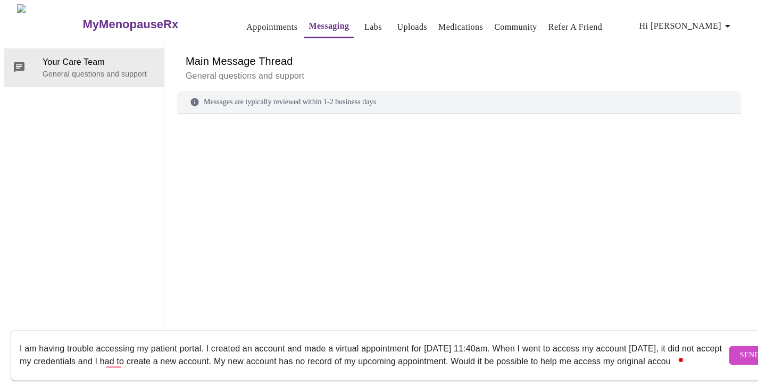
scroll to position [7, 0]
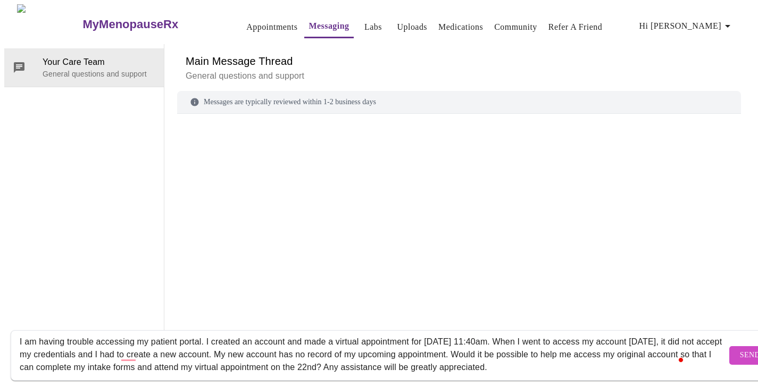
type textarea "I am having trouble accessing my patient portal. I created an account and made …"
click at [721, 356] on form "I am having trouble accessing my patient portal. I created an account and made …" at bounding box center [395, 355] width 768 height 51
click at [740, 349] on span "Send" at bounding box center [750, 355] width 20 height 13
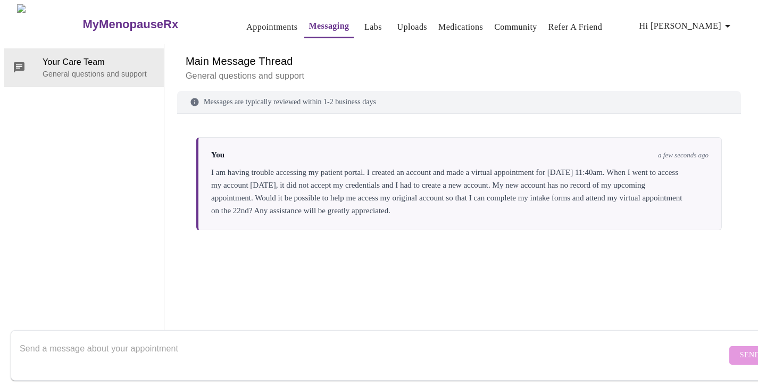
scroll to position [0, 0]
click at [364, 22] on link "Labs" at bounding box center [373, 27] width 18 height 15
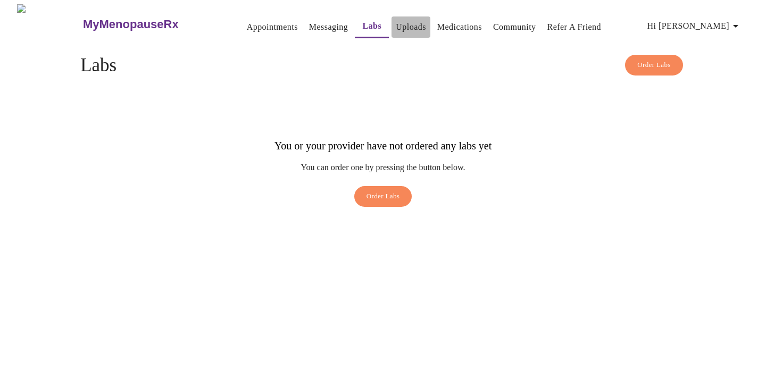
click at [396, 20] on link "Uploads" at bounding box center [411, 27] width 30 height 15
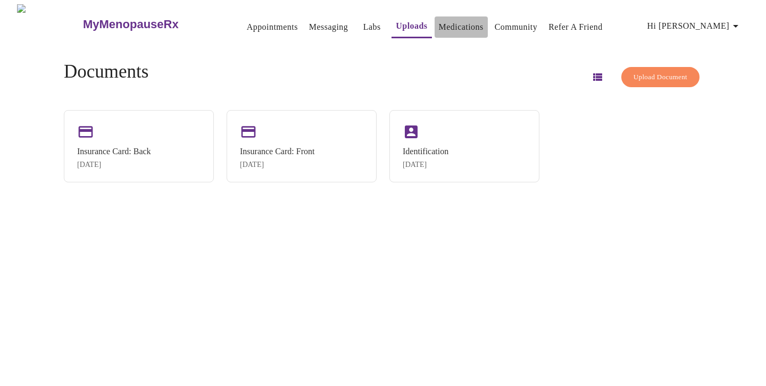
click at [439, 20] on link "Medications" at bounding box center [461, 27] width 45 height 15
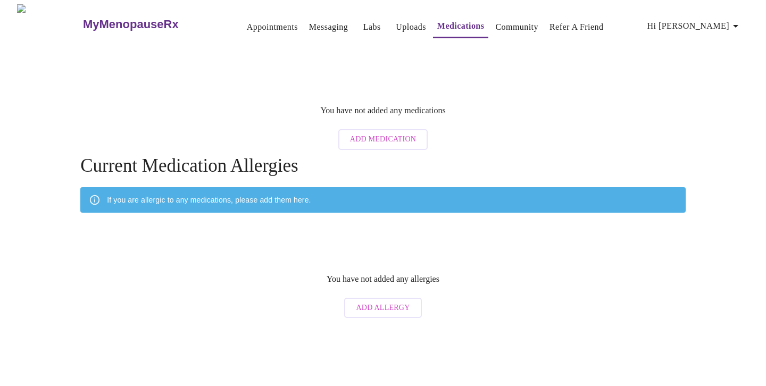
click at [495, 21] on link "Community" at bounding box center [516, 27] width 43 height 15
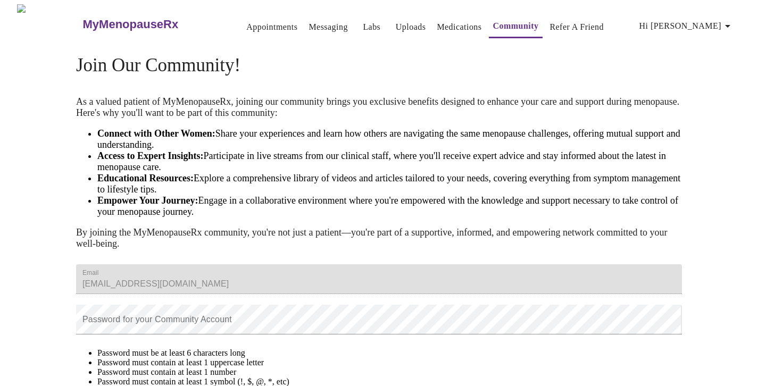
click at [563, 24] on link "Refer a Friend" at bounding box center [577, 27] width 54 height 15
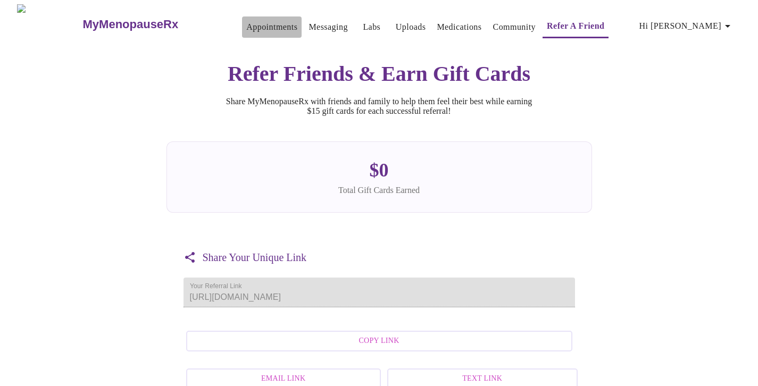
click at [253, 30] on button "Appointments" at bounding box center [272, 26] width 60 height 21
click at [253, 22] on link "Appointments" at bounding box center [271, 27] width 51 height 15
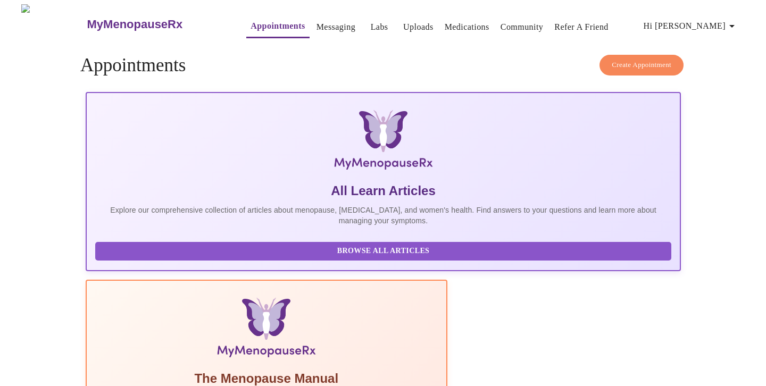
scroll to position [13, 0]
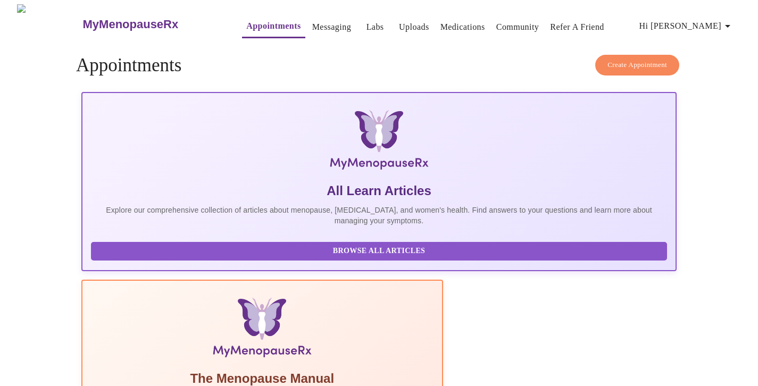
click at [702, 23] on span "Hi [PERSON_NAME]" at bounding box center [687, 26] width 95 height 15
